Goal: Task Accomplishment & Management: Manage account settings

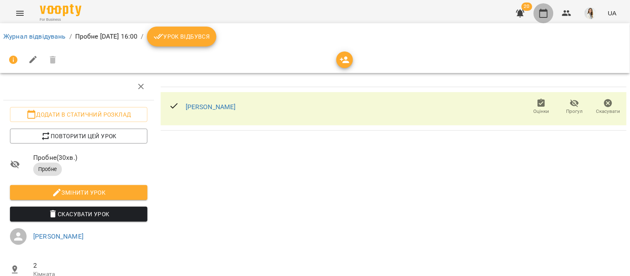
click at [544, 15] on icon "button" at bounding box center [544, 13] width 10 height 10
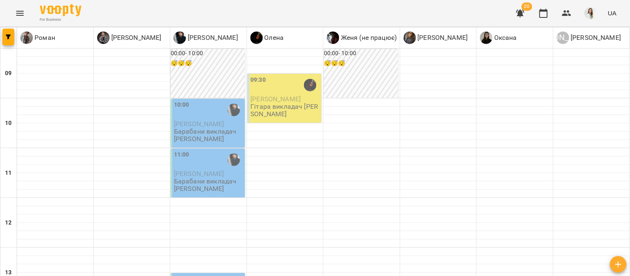
type input "**********"
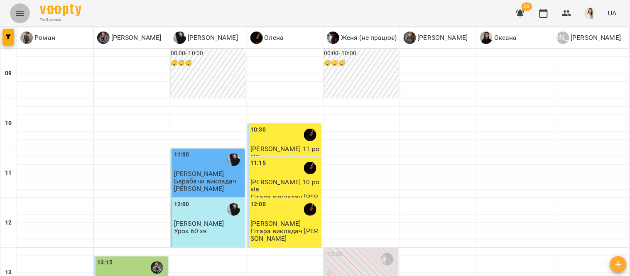
click at [22, 11] on icon "Menu" at bounding box center [19, 13] width 7 height 5
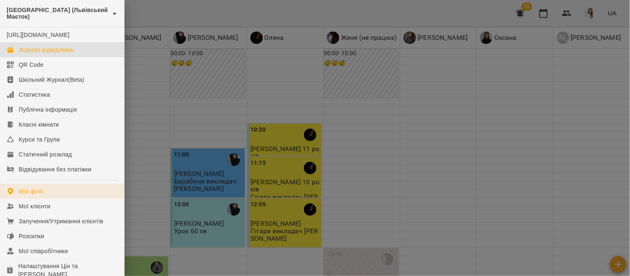
click at [84, 199] on link "Мої філії" at bounding box center [62, 191] width 124 height 15
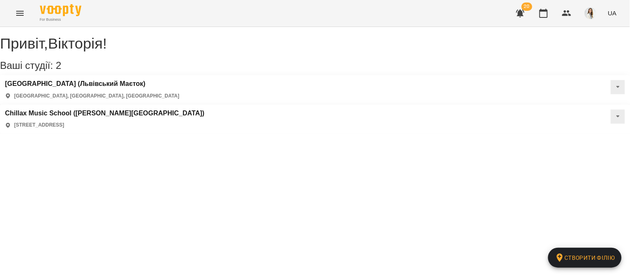
click at [294, 117] on div "[GEOGRAPHIC_DATA] ([PERSON_NAME][GEOGRAPHIC_DATA]) [STREET_ADDRESS]" at bounding box center [315, 120] width 630 height 30
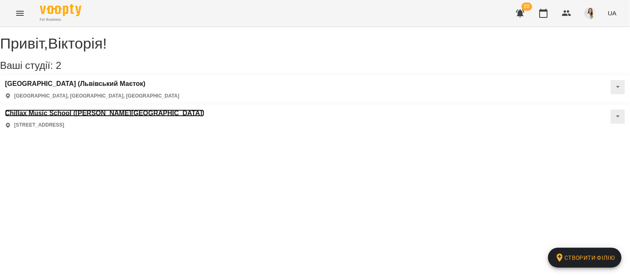
click at [204, 110] on h3 "Chillax Music School ([PERSON_NAME][GEOGRAPHIC_DATA])" at bounding box center [104, 113] width 199 height 7
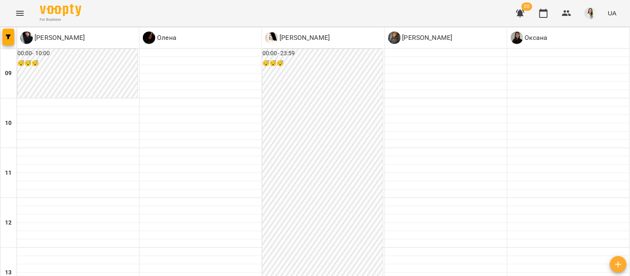
scroll to position [27, 0]
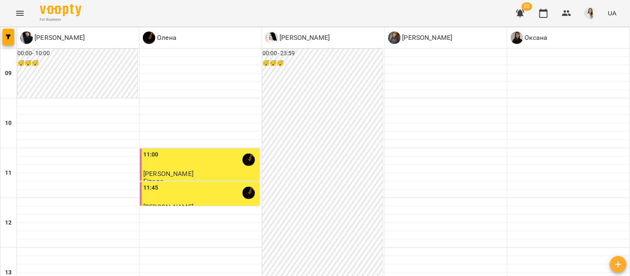
scroll to position [426, 0]
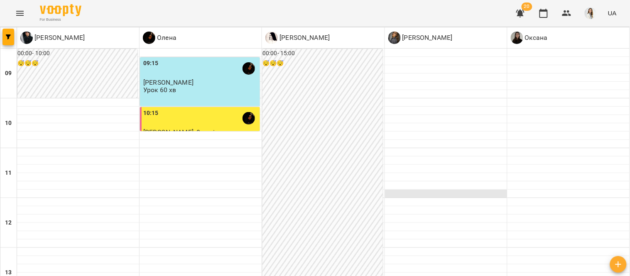
scroll to position [263, 0]
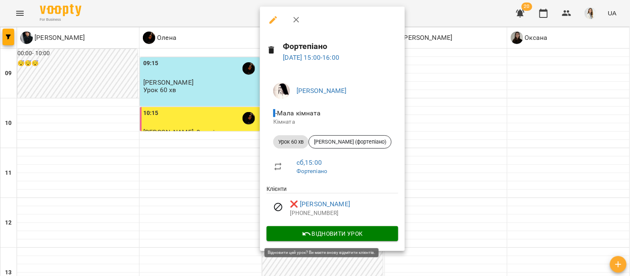
click at [322, 233] on span "Відновити урок" at bounding box center [332, 234] width 118 height 10
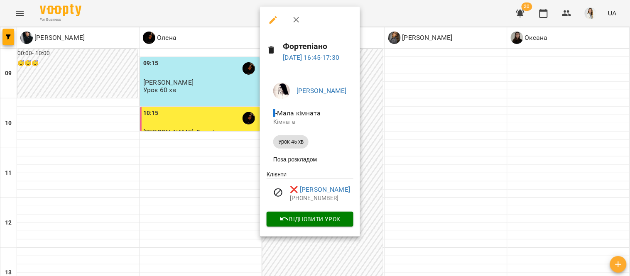
click at [453, 160] on div at bounding box center [315, 138] width 630 height 276
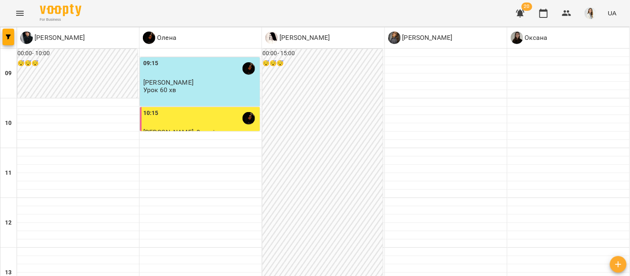
type input "**********"
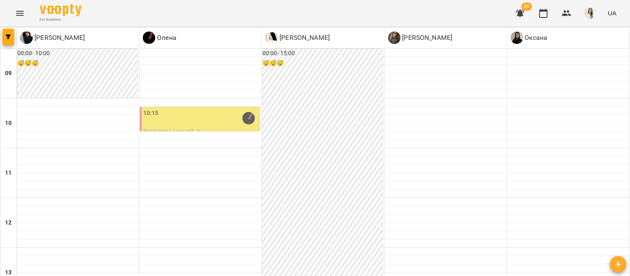
scroll to position [281, 0]
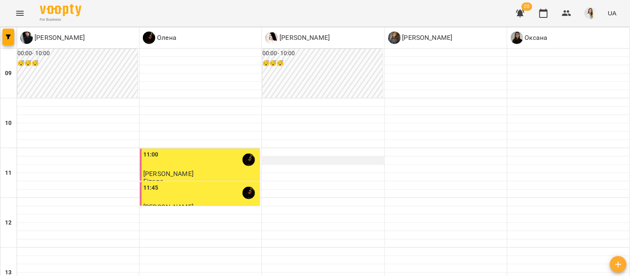
scroll to position [158, 0]
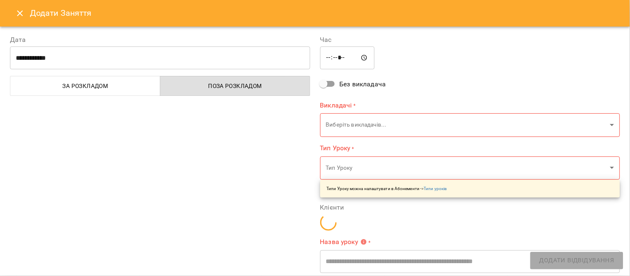
type input "**********"
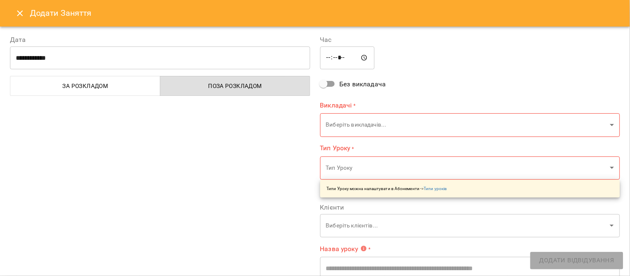
click at [21, 10] on icon "Close" at bounding box center [20, 13] width 10 height 10
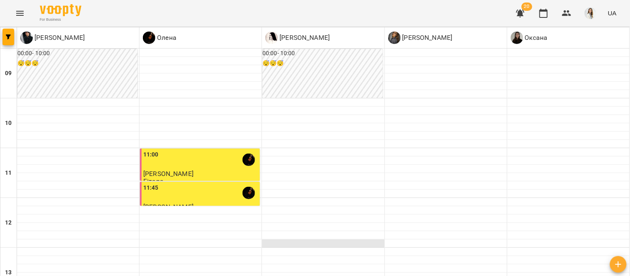
scroll to position [266, 0]
